Goal: Transaction & Acquisition: Purchase product/service

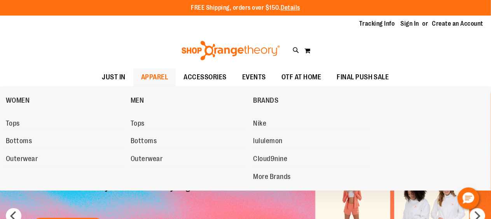
click at [153, 72] on span "APPAREL" at bounding box center [154, 77] width 27 height 18
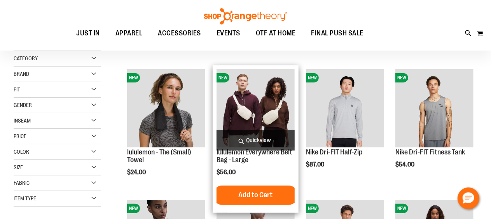
scroll to position [89, 0]
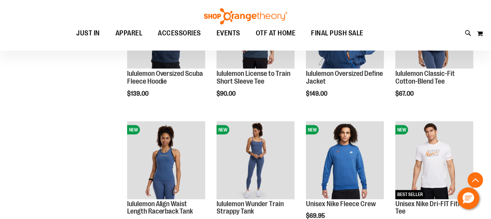
scroll to position [587, 0]
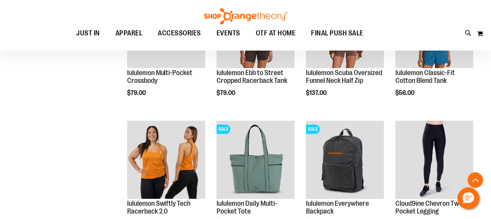
scroll to position [1096, 0]
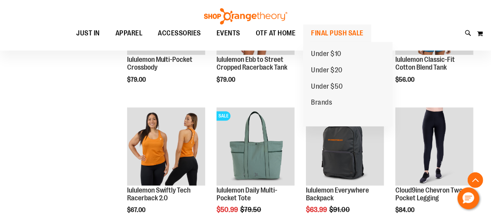
click at [342, 32] on span "FINAL PUSH SALE" at bounding box center [337, 34] width 53 height 18
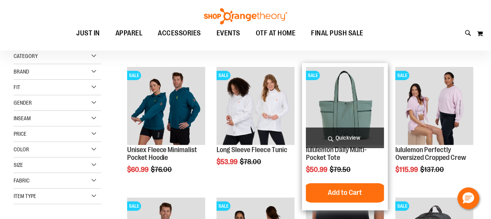
scroll to position [92, 0]
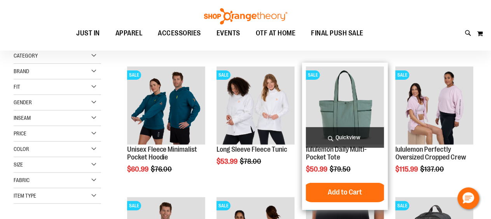
drag, startPoint x: 340, startPoint y: 116, endPoint x: 316, endPoint y: 108, distance: 26.0
click at [316, 108] on img "product" at bounding box center [345, 106] width 78 height 78
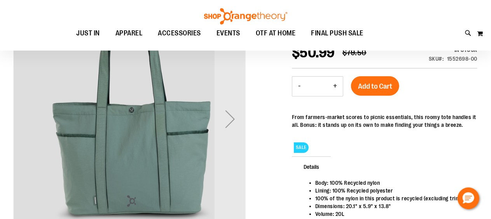
scroll to position [25, 0]
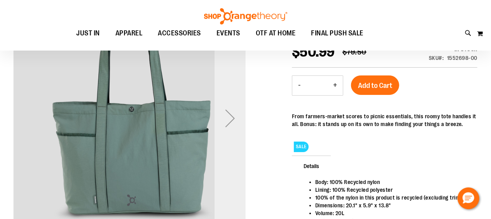
click at [230, 119] on div "Next" at bounding box center [230, 118] width 31 height 31
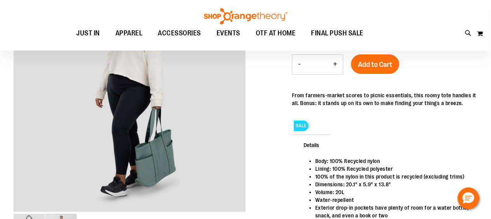
scroll to position [0, 0]
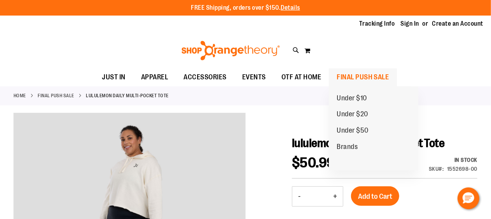
click at [366, 77] on span "FINAL PUSH SALE" at bounding box center [363, 77] width 53 height 18
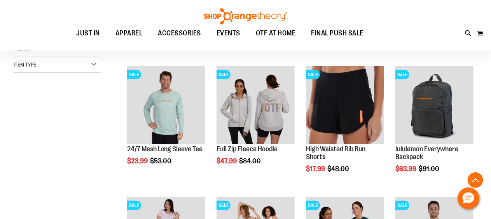
scroll to position [223, 0]
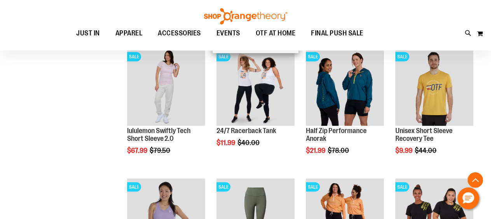
scroll to position [372, 0]
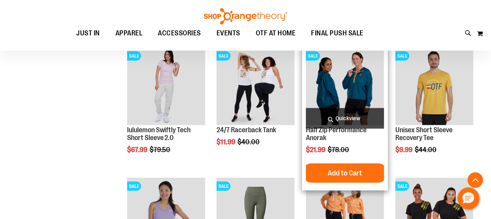
click at [335, 92] on img "product" at bounding box center [345, 86] width 78 height 78
click at [345, 94] on img "product" at bounding box center [345, 86] width 78 height 78
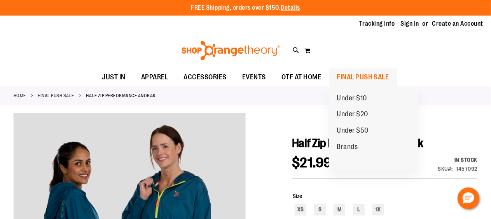
click at [352, 79] on span "FINAL PUSH SALE" at bounding box center [363, 77] width 53 height 18
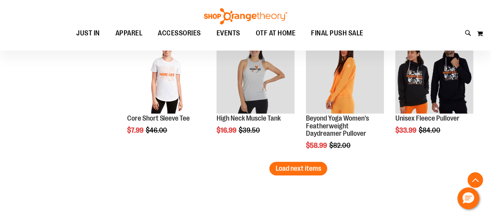
scroll to position [1169, 0]
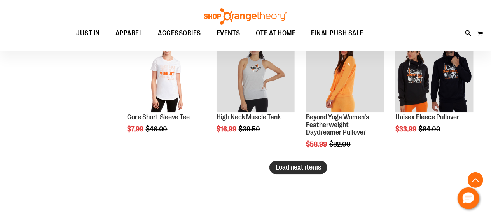
click at [279, 165] on span "Load next items" at bounding box center [299, 167] width 46 height 8
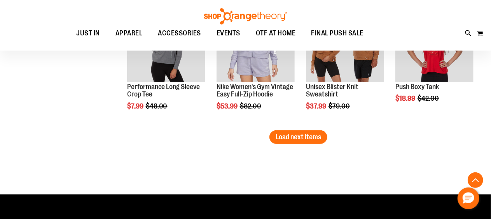
scroll to position [1591, 0]
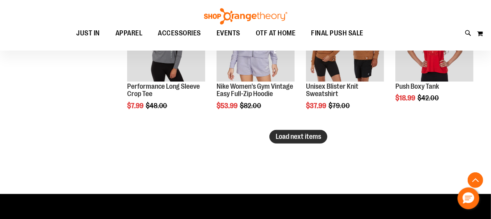
click at [307, 131] on button "Load next items" at bounding box center [299, 137] width 58 height 14
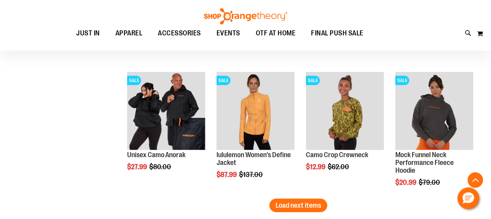
scroll to position [1915, 0]
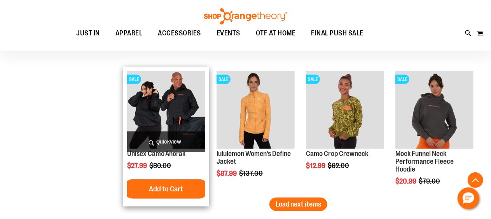
click at [151, 96] on img "product" at bounding box center [166, 110] width 78 height 78
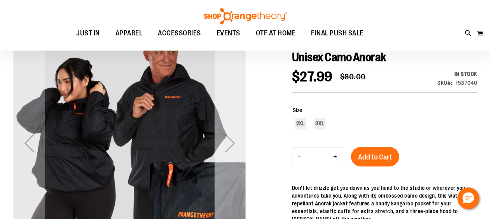
scroll to position [6, 0]
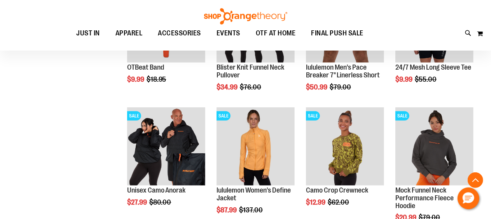
scroll to position [238, 0]
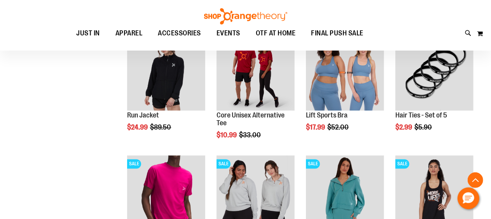
scroll to position [673, 0]
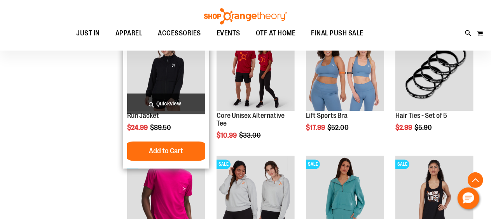
click at [167, 77] on img "product" at bounding box center [166, 72] width 78 height 78
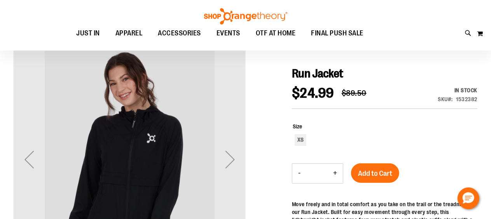
scroll to position [70, 0]
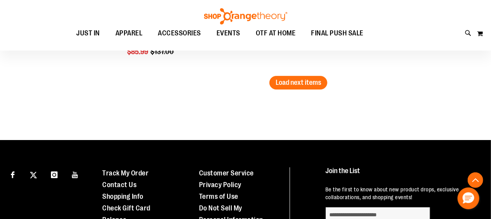
scroll to position [1189, 0]
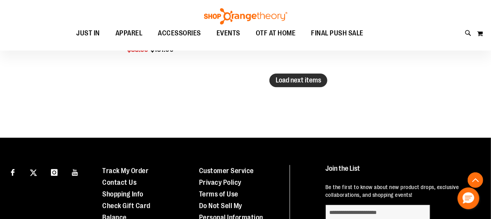
click at [288, 85] on button "Load next items" at bounding box center [299, 81] width 58 height 14
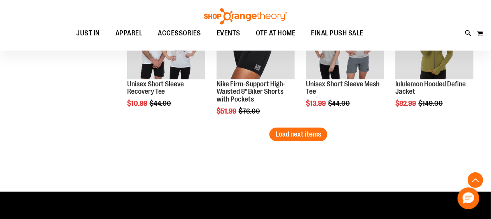
scroll to position [1527, 0]
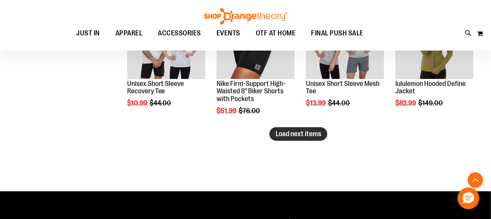
click at [292, 134] on span "Load next items" at bounding box center [299, 134] width 46 height 8
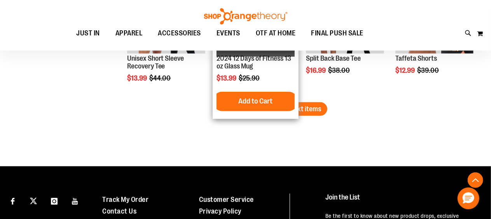
scroll to position [1944, 0]
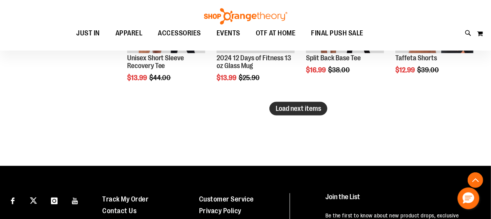
click at [291, 111] on span "Load next items" at bounding box center [299, 109] width 46 height 8
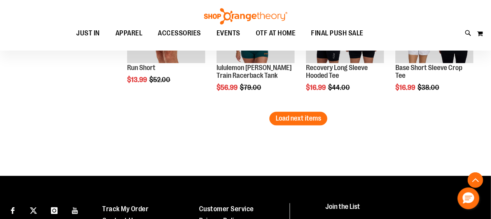
scroll to position [2347, 0]
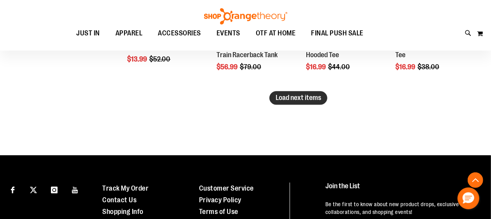
click at [304, 96] on span "Load next items" at bounding box center [299, 98] width 46 height 8
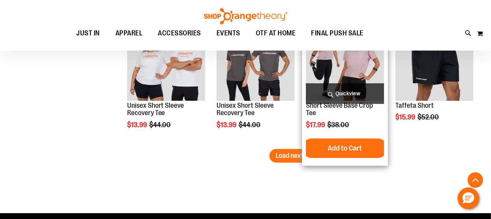
scroll to position [2681, 0]
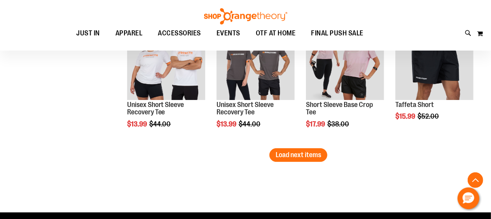
click at [289, 156] on span "Load next items" at bounding box center [299, 155] width 46 height 8
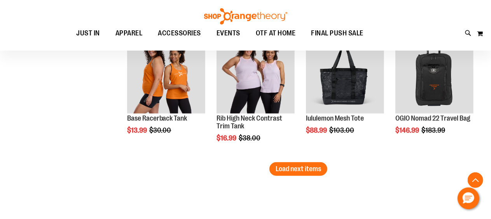
scroll to position [3059, 0]
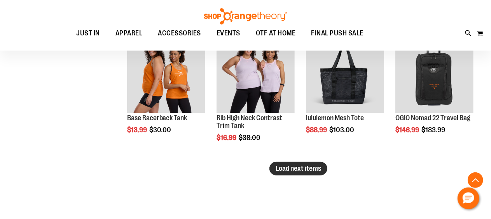
click at [309, 169] on span "Load next items" at bounding box center [299, 169] width 46 height 8
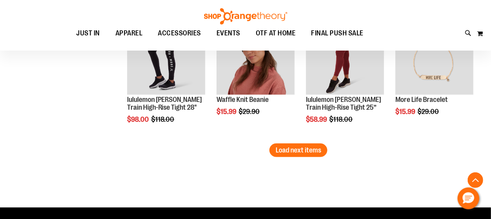
scroll to position [3474, 0]
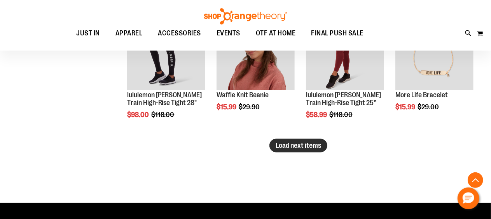
click at [291, 143] on span "Load next items" at bounding box center [299, 146] width 46 height 8
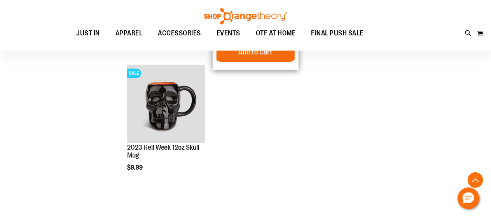
scroll to position [3682, 0]
